Goal: Find contact information: Find contact information

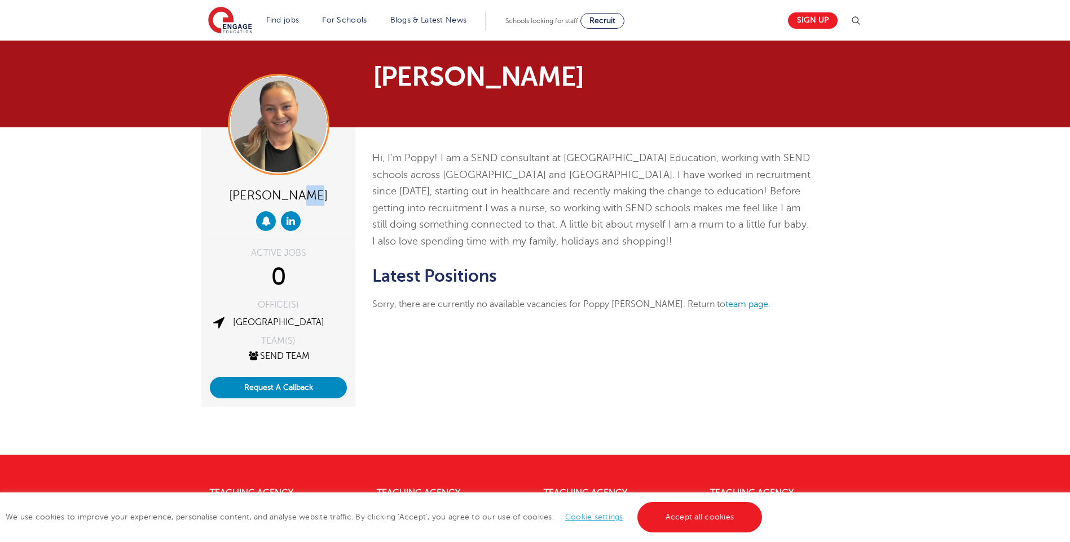
drag, startPoint x: 294, startPoint y: 205, endPoint x: 302, endPoint y: 205, distance: 8.5
click at [302, 205] on div "[PERSON_NAME]" at bounding box center [278, 195] width 137 height 22
drag, startPoint x: 302, startPoint y: 205, endPoint x: 345, endPoint y: 209, distance: 43.0
click at [345, 209] on div "Poppy Watson-Price" at bounding box center [278, 183] width 154 height 112
drag, startPoint x: 337, startPoint y: 204, endPoint x: 201, endPoint y: 205, distance: 136.5
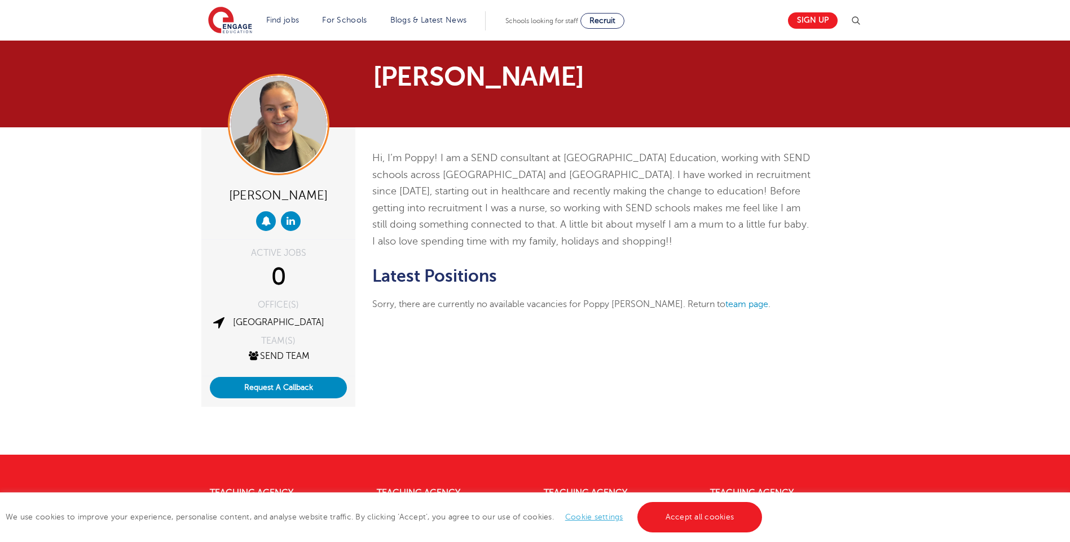
click at [201, 205] on div "Poppy Watson-Price ACTIVE JOBS 0 OFFICE(S) London TEAM(S) SEND Team Request A C…" at bounding box center [278, 268] width 171 height 282
drag, startPoint x: 201, startPoint y: 205, endPoint x: 267, endPoint y: 218, distance: 67.2
click at [267, 218] on icon at bounding box center [266, 221] width 10 height 10
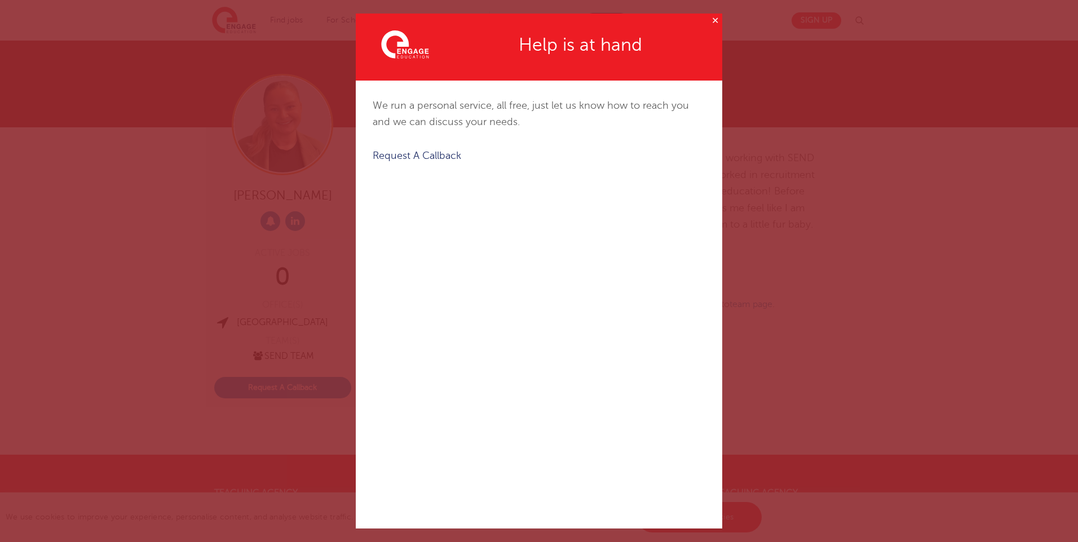
click at [708, 15] on button "✕" at bounding box center [715, 21] width 14 height 14
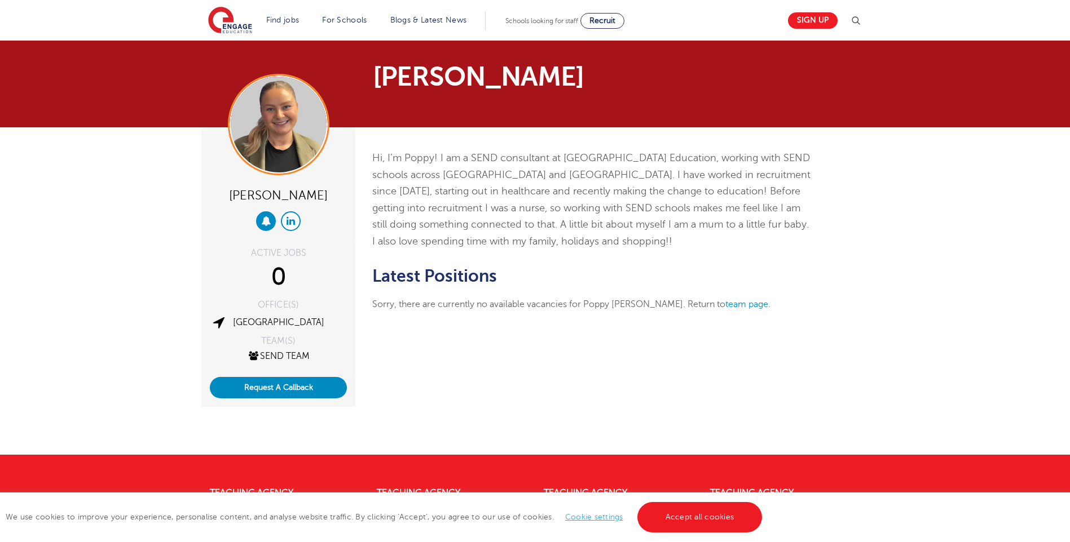
click at [290, 219] on icon at bounding box center [290, 221] width 8 height 10
click at [277, 272] on div "0" at bounding box center [278, 277] width 137 height 28
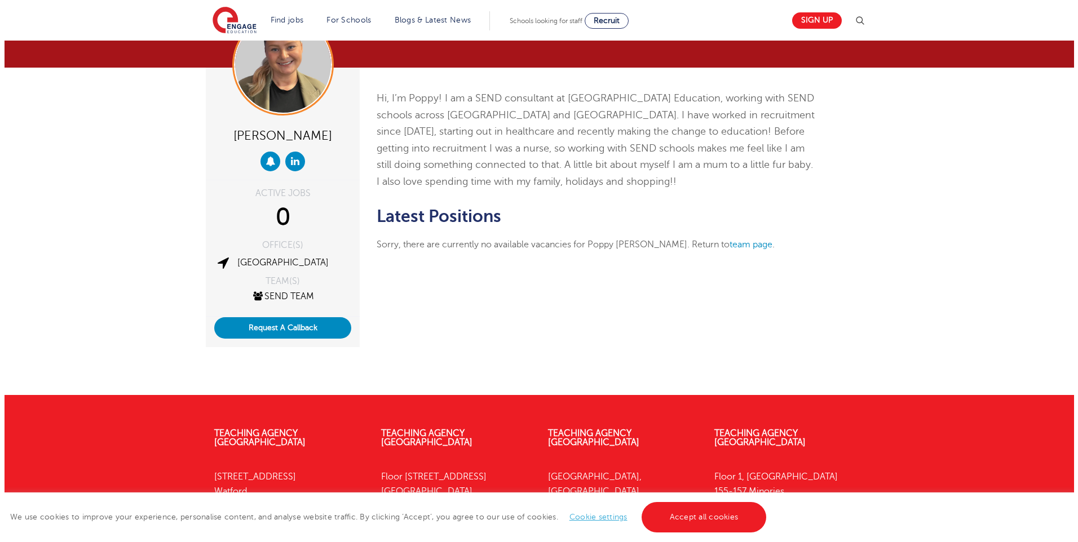
scroll to position [169, 0]
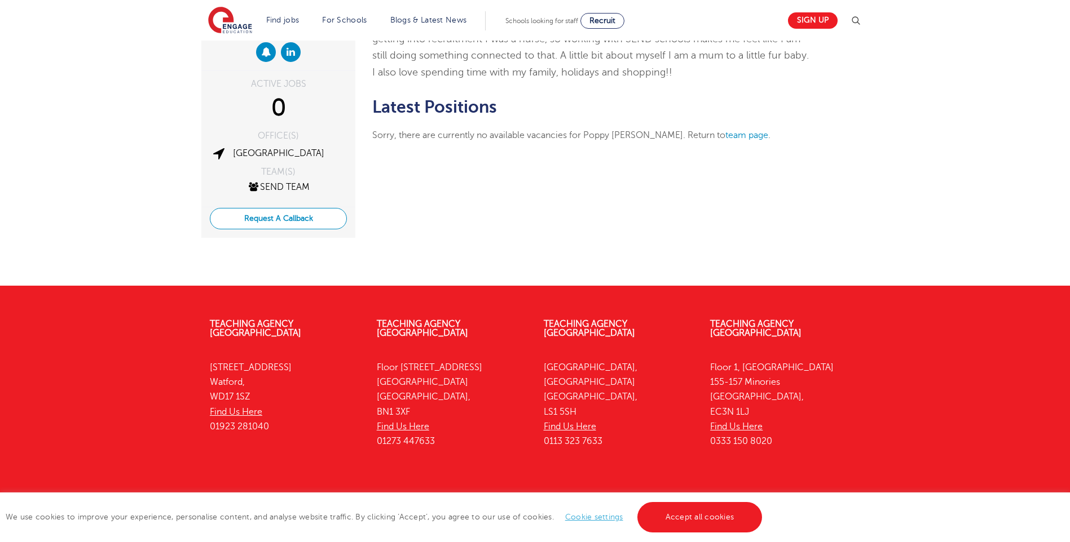
click at [246, 219] on button "Request A Callback" at bounding box center [278, 218] width 137 height 21
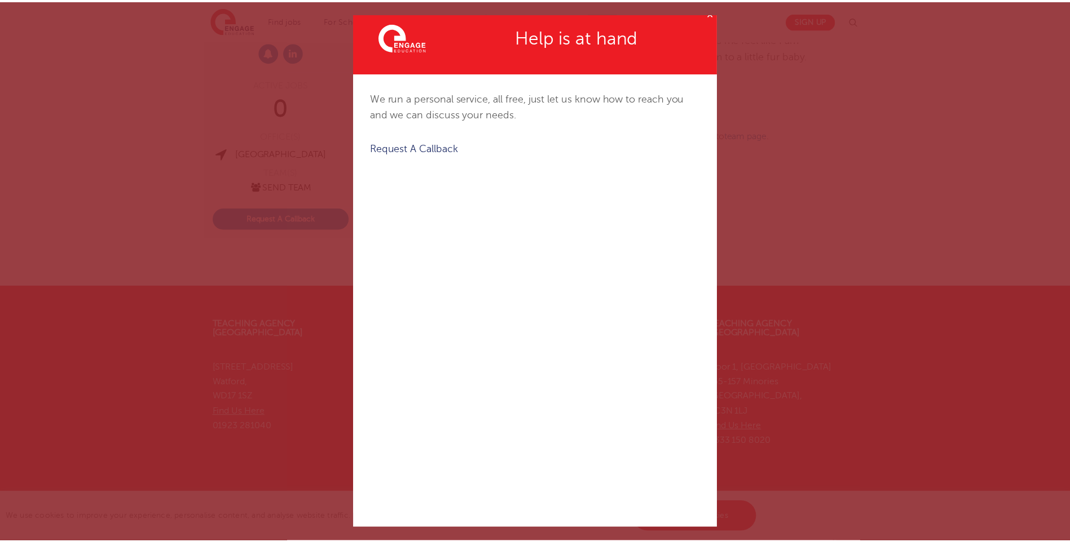
scroll to position [0, 0]
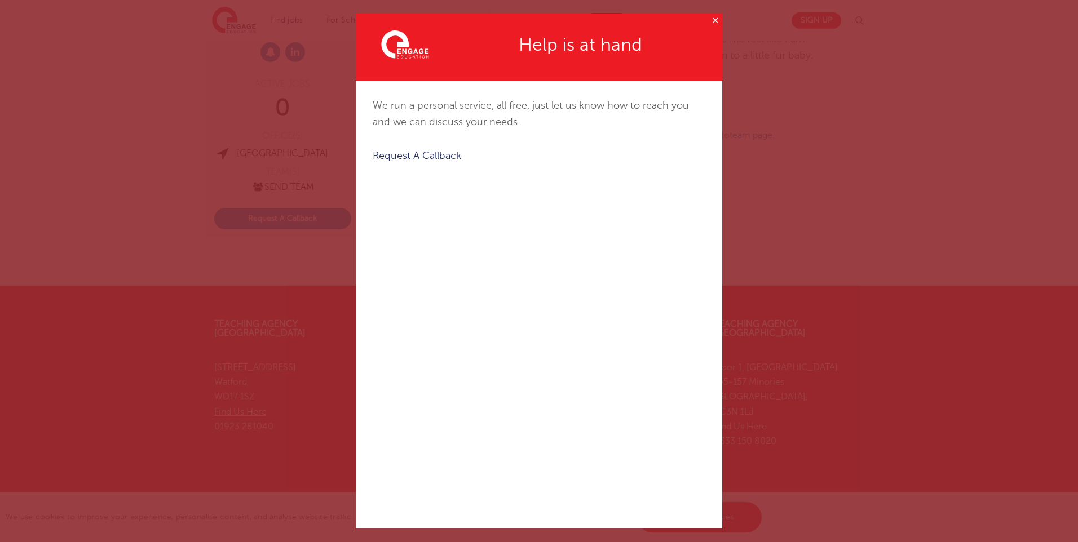
click at [708, 17] on button "✕" at bounding box center [715, 21] width 14 height 14
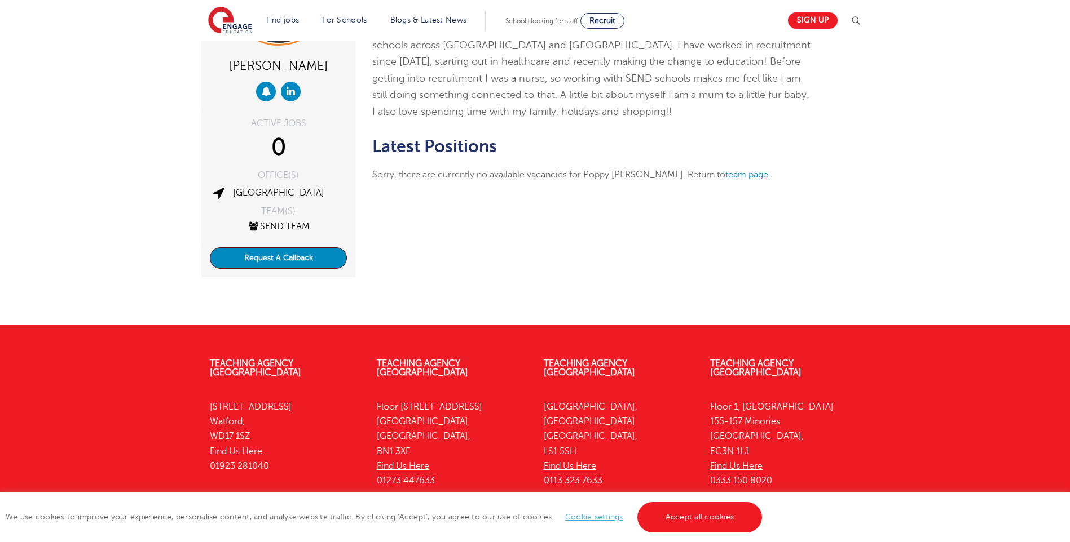
scroll to position [113, 0]
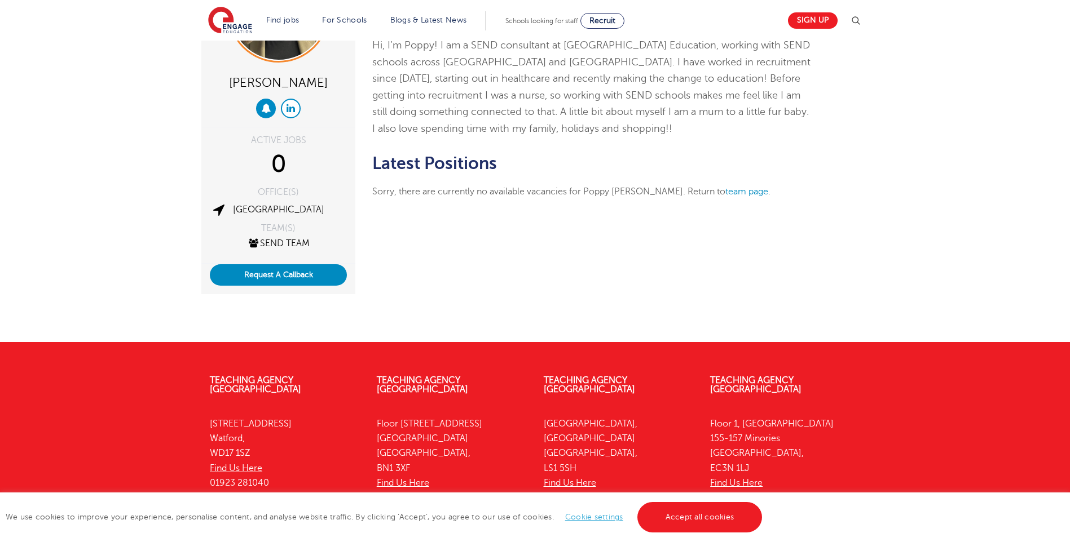
click at [290, 107] on icon at bounding box center [290, 108] width 8 height 10
click at [263, 115] on button at bounding box center [266, 109] width 20 height 20
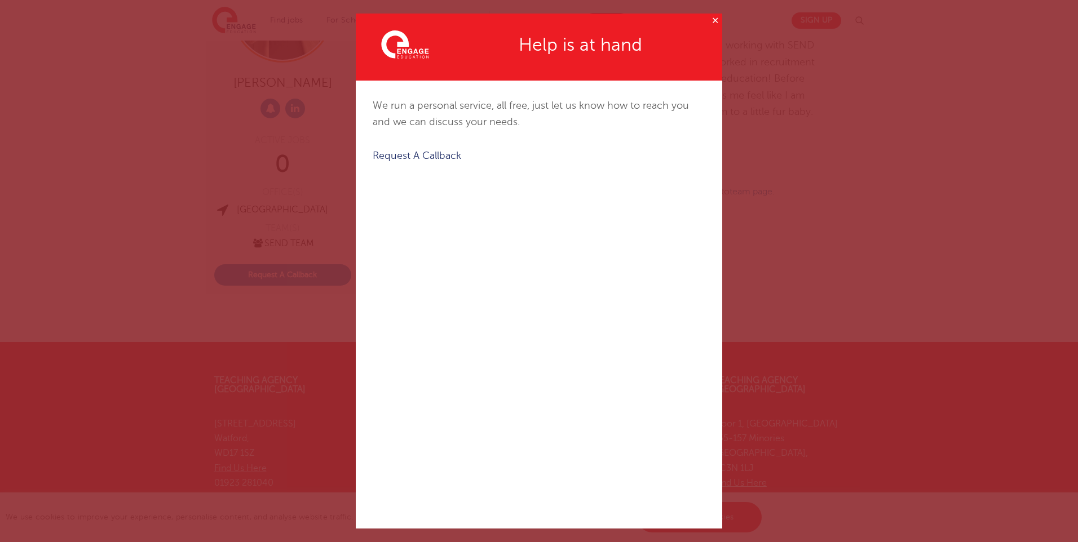
click at [708, 19] on button "✕" at bounding box center [715, 21] width 14 height 14
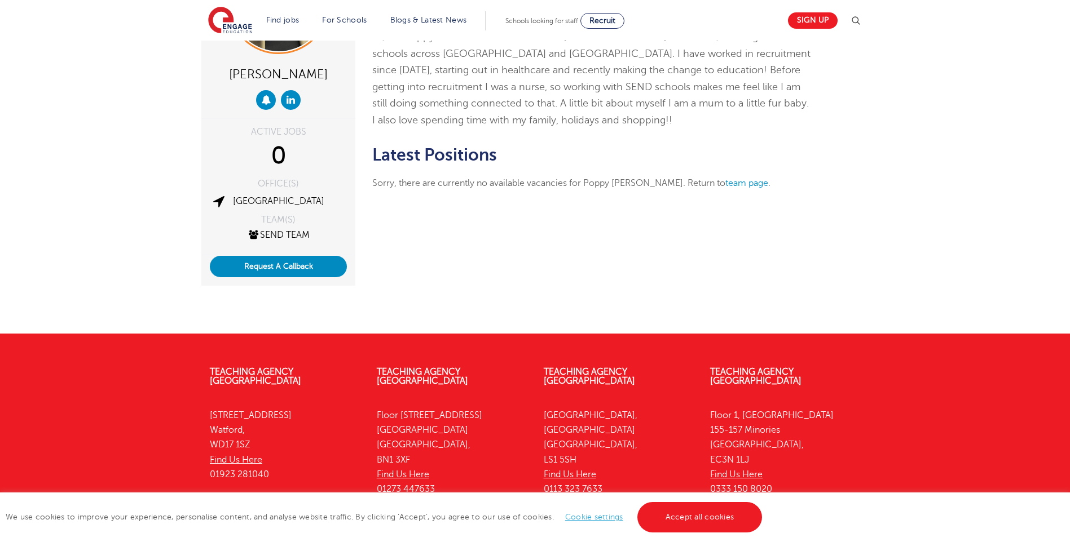
scroll to position [206, 0]
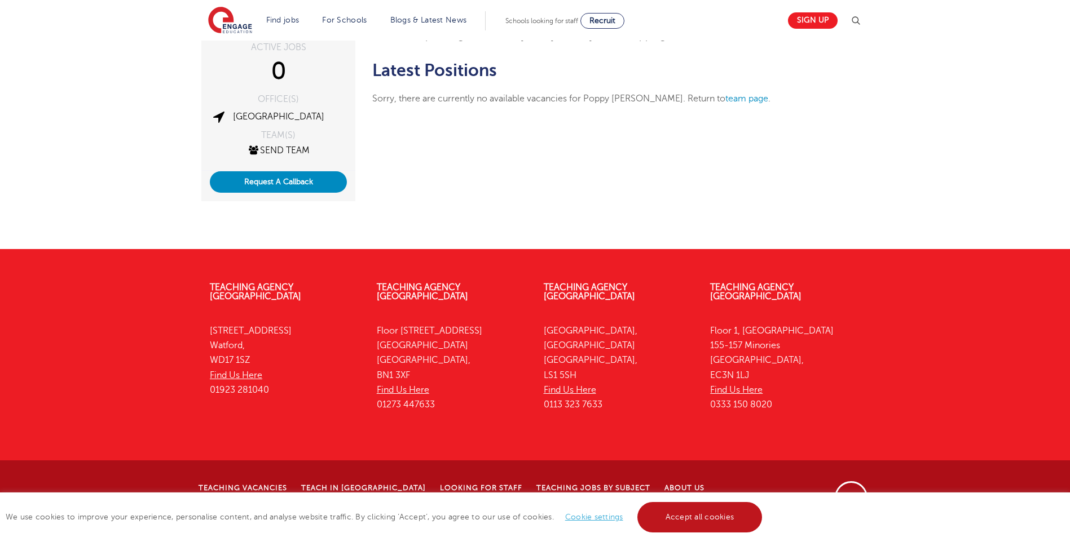
click at [708, 514] on link "Accept all cookies" at bounding box center [699, 517] width 125 height 30
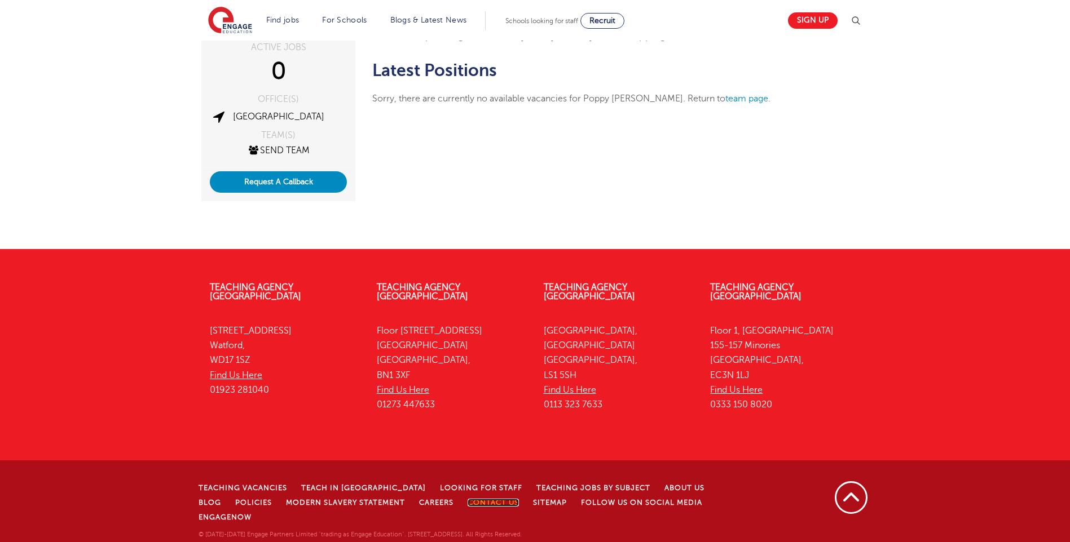
click at [467, 499] on link "Contact Us" at bounding box center [492, 503] width 51 height 8
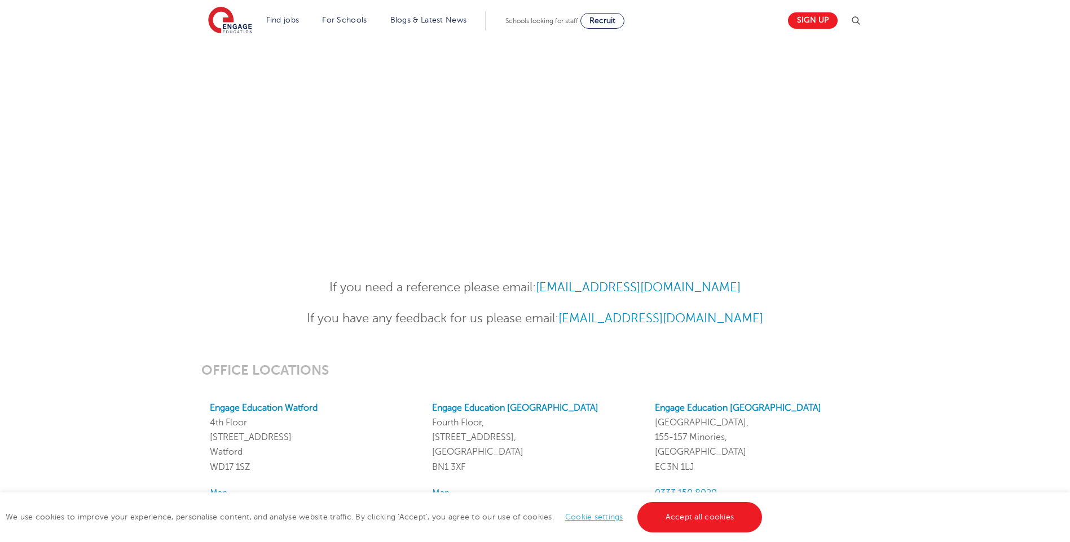
scroll to position [733, 0]
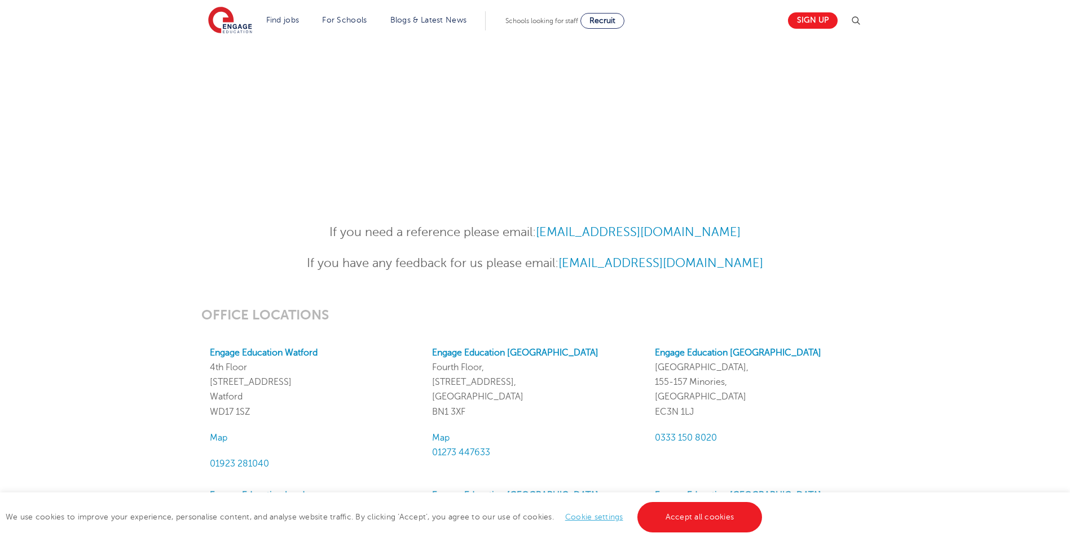
drag, startPoint x: 538, startPoint y: 233, endPoint x: 739, endPoint y: 231, distance: 200.2
click at [739, 231] on p "If you need a reference please email: [EMAIL_ADDRESS][DOMAIN_NAME]" at bounding box center [534, 233] width 553 height 20
copy p "[EMAIL_ADDRESS][DOMAIN_NAME]"
